Goal: Transaction & Acquisition: Purchase product/service

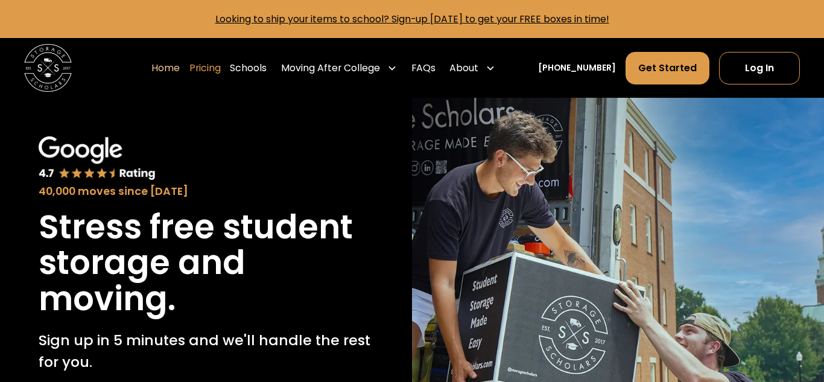
click at [221, 74] on link "Pricing" at bounding box center [204, 67] width 31 height 33
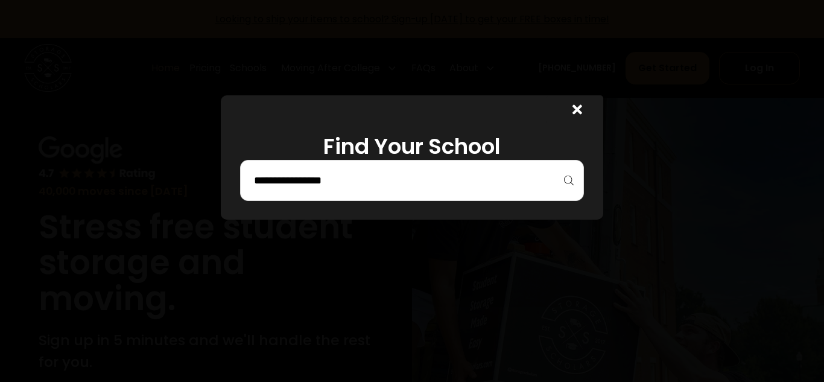
click at [384, 186] on input "search" at bounding box center [412, 180] width 319 height 21
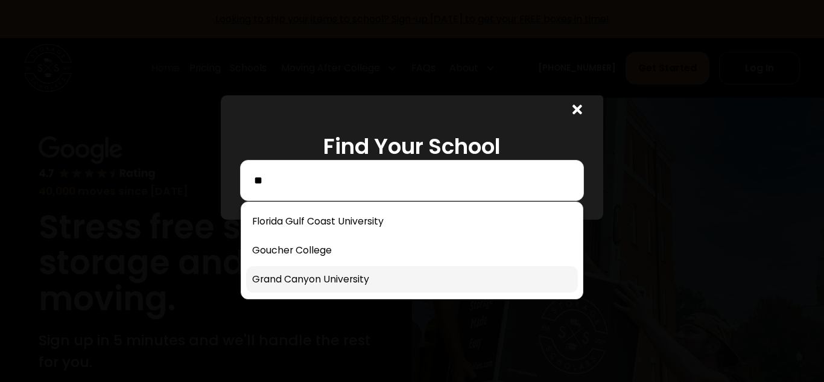
type input "**"
click at [317, 276] on link at bounding box center [412, 279] width 332 height 27
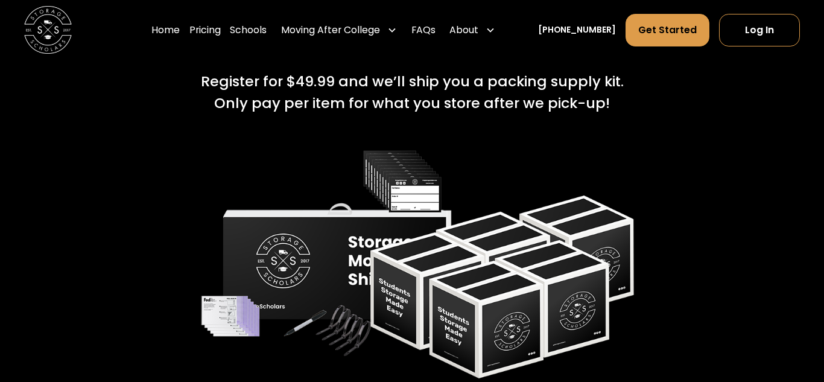
scroll to position [1794, 0]
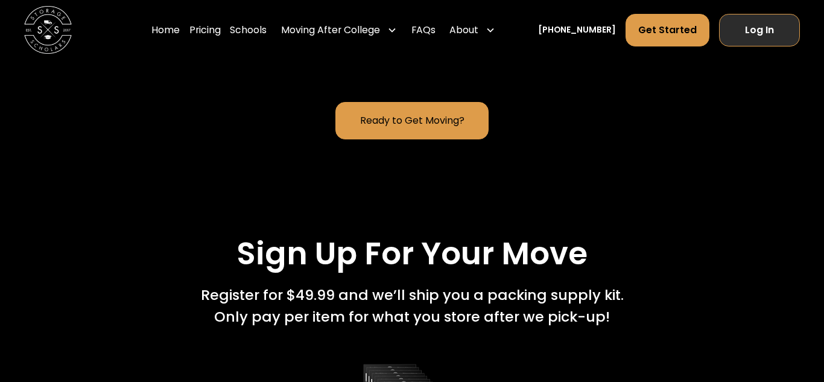
click at [769, 36] on link "Log In" at bounding box center [759, 30] width 81 height 32
